Goal: Task Accomplishment & Management: Manage account settings

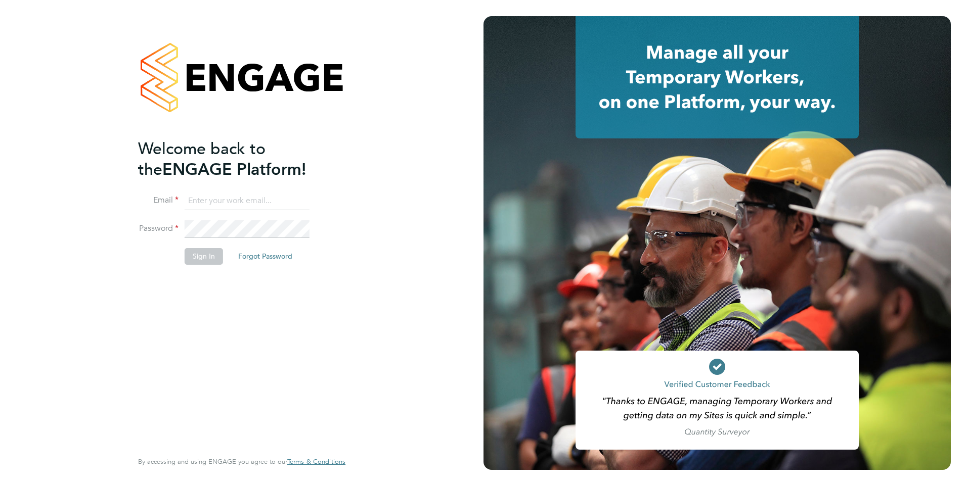
type input "ncc@pretiumresourcing.co.uk"
click at [215, 200] on input "ncc@pretiumresourcing.co.uk" at bounding box center [247, 201] width 125 height 18
click at [215, 200] on input "[EMAIL_ADDRESS][DOMAIN_NAME]" at bounding box center [247, 201] width 125 height 18
click at [198, 257] on button "Sign In" at bounding box center [204, 256] width 38 height 16
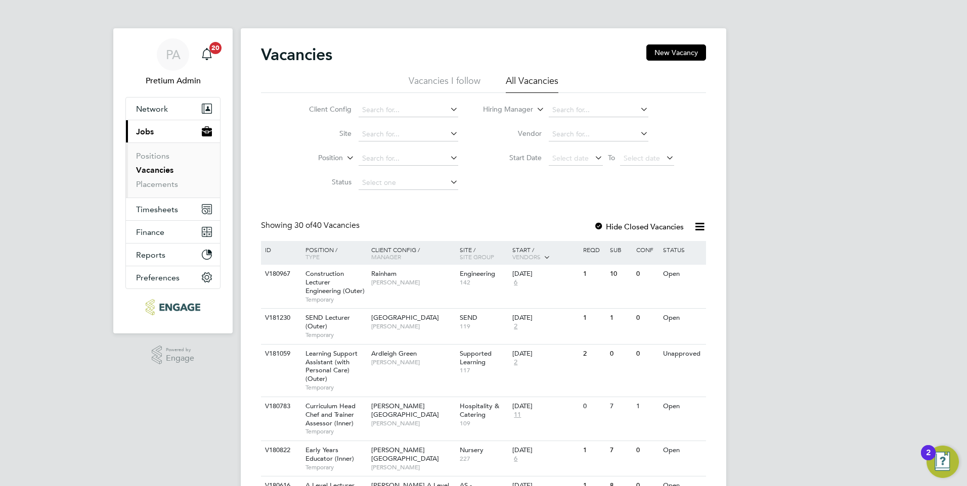
click at [469, 223] on div "Showing 30 of 40 Vacancies Hide Closed Vacancies" at bounding box center [483, 230] width 445 height 21
